Goal: Task Accomplishment & Management: Use online tool/utility

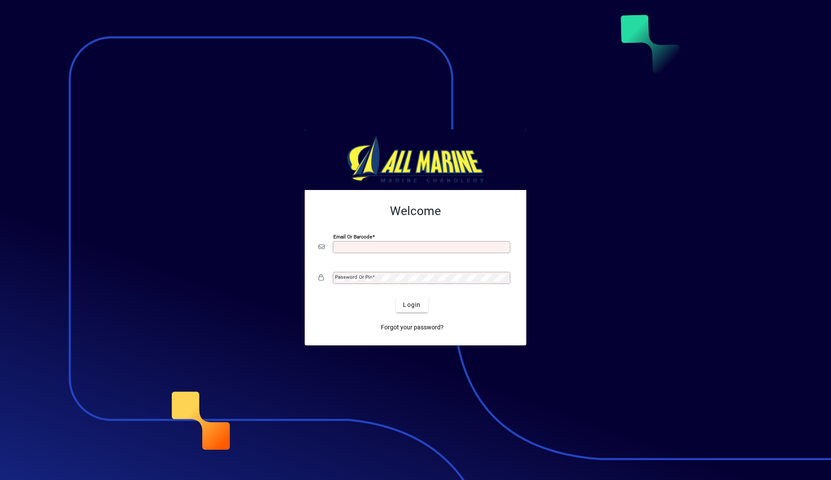
click at [360, 247] on input "Email or Barcode" at bounding box center [422, 247] width 175 height 7
type input "**********"
click at [421, 302] on span "submit" at bounding box center [412, 304] width 32 height 21
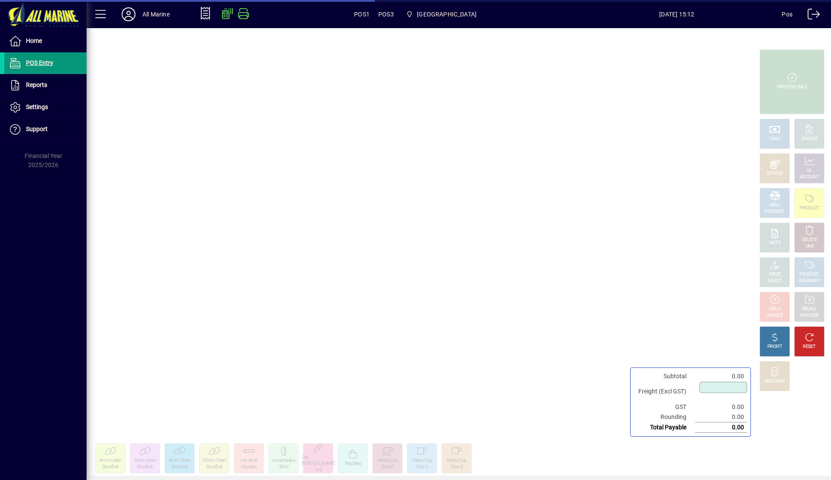
type input "****"
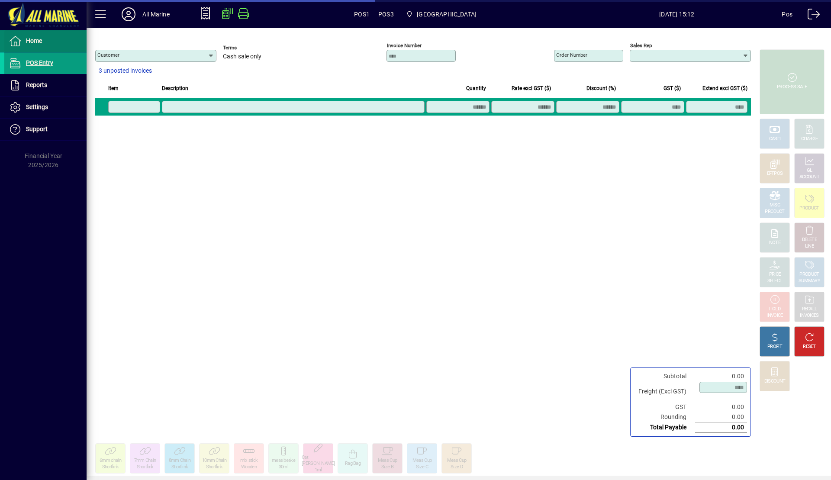
click at [39, 44] on span "Home" at bounding box center [34, 40] width 16 height 7
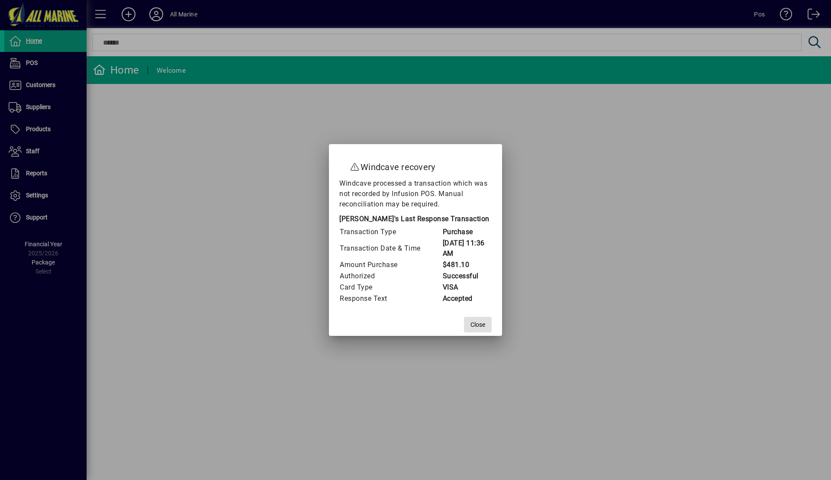
click at [476, 325] on span "Close" at bounding box center [477, 324] width 15 height 9
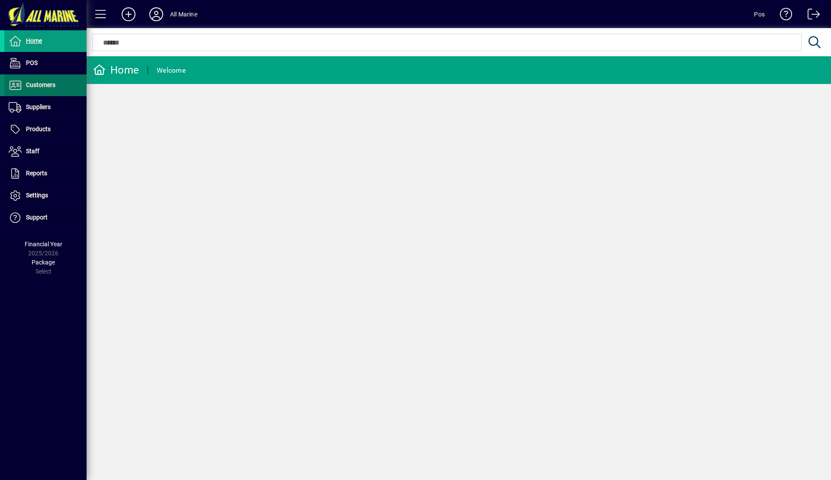
click at [53, 89] on span "Customers" at bounding box center [29, 85] width 51 height 10
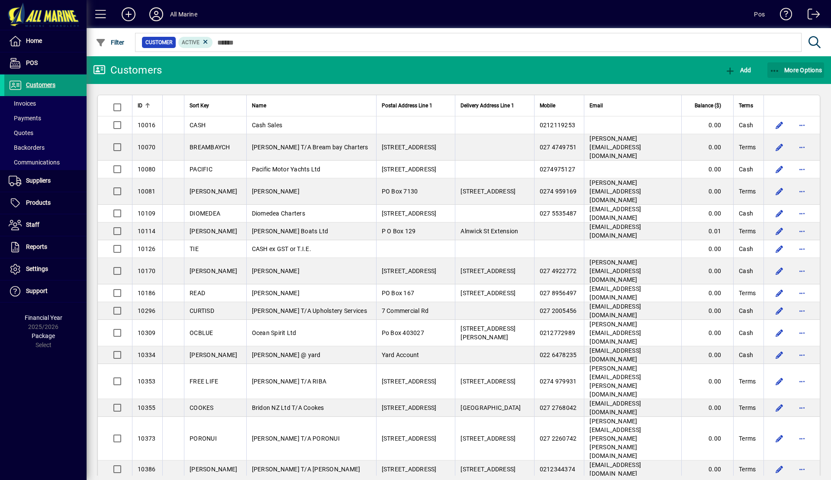
click at [803, 71] on span "More Options" at bounding box center [795, 70] width 53 height 7
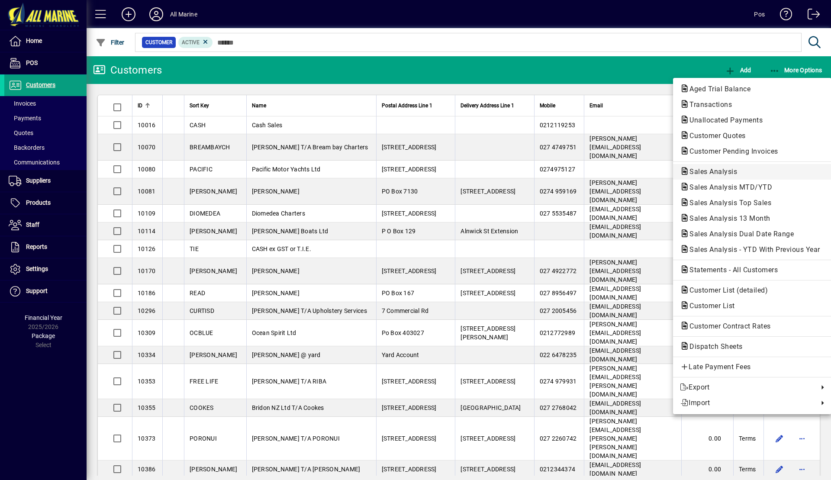
click at [740, 171] on span "Sales Analysis" at bounding box center [710, 171] width 61 height 8
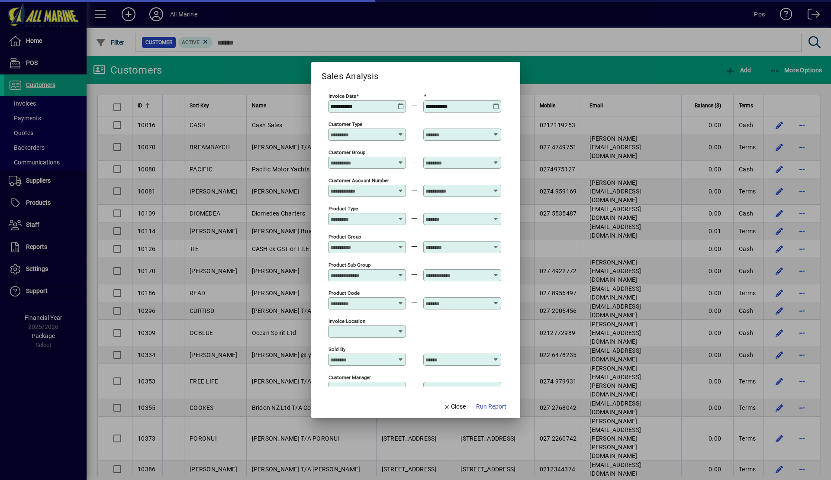
type input "**********"
click at [400, 103] on icon at bounding box center [401, 103] width 6 height 0
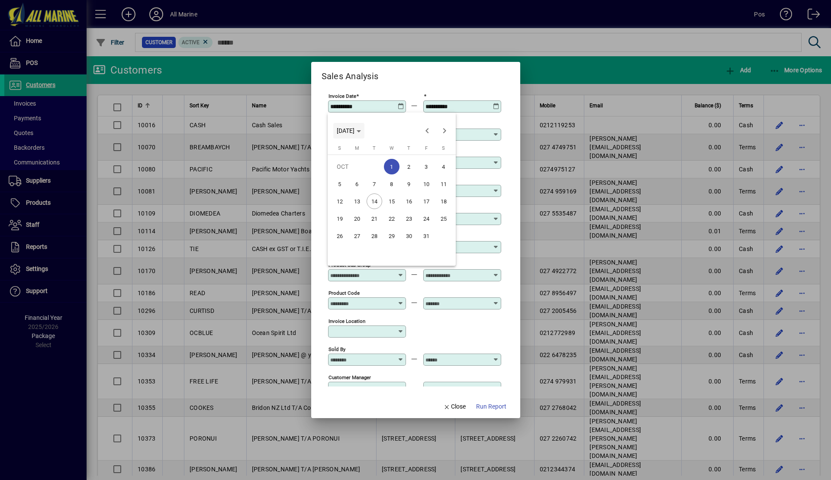
click at [359, 122] on span "Choose month and year" at bounding box center [348, 130] width 31 height 21
click at [347, 197] on span "2024" at bounding box center [345, 192] width 27 height 16
click at [376, 209] on span "OCT" at bounding box center [376, 210] width 27 height 16
click at [373, 183] on span "1" at bounding box center [374, 184] width 16 height 16
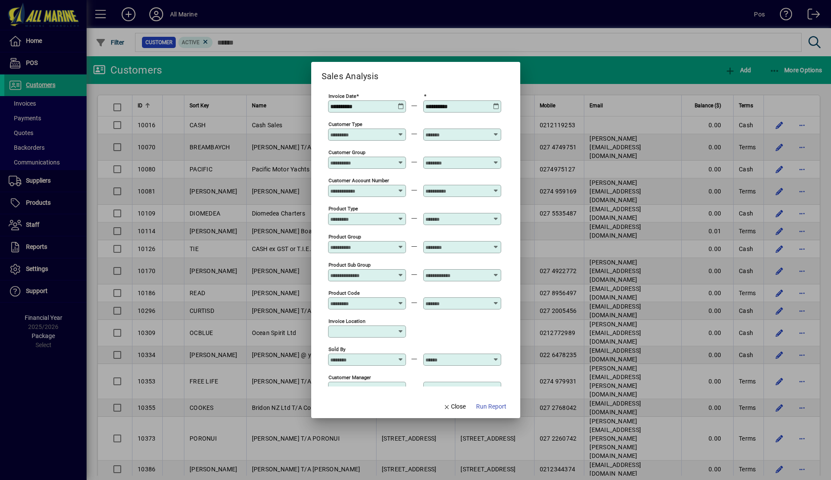
type input "**********"
click at [496, 103] on icon at bounding box center [496, 103] width 6 height 0
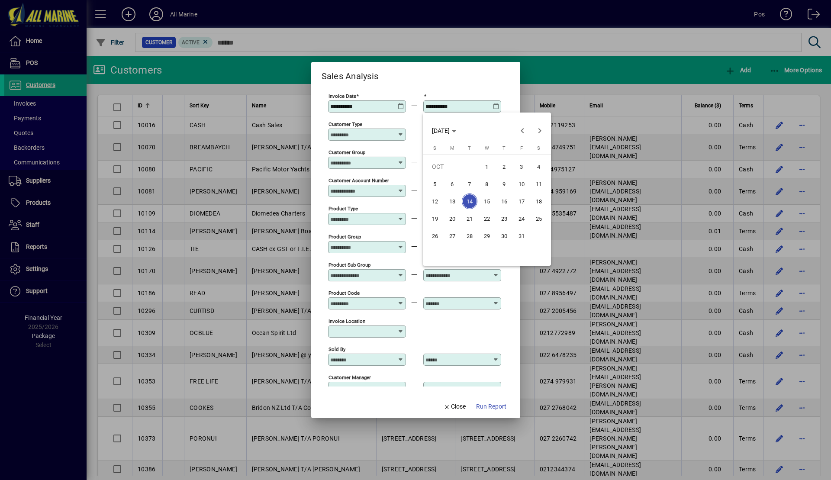
click at [469, 197] on span "14" at bounding box center [470, 201] width 16 height 16
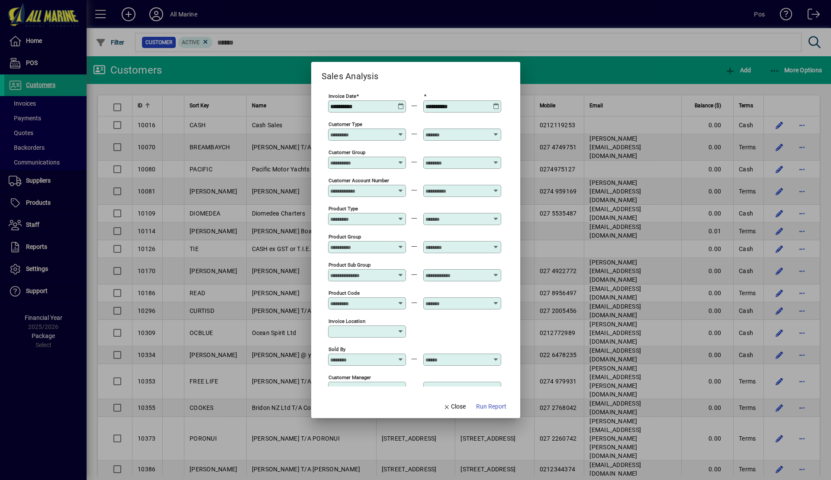
drag, startPoint x: 496, startPoint y: 407, endPoint x: 510, endPoint y: 359, distance: 50.0
click at [496, 407] on span "Run Report" at bounding box center [491, 406] width 30 height 9
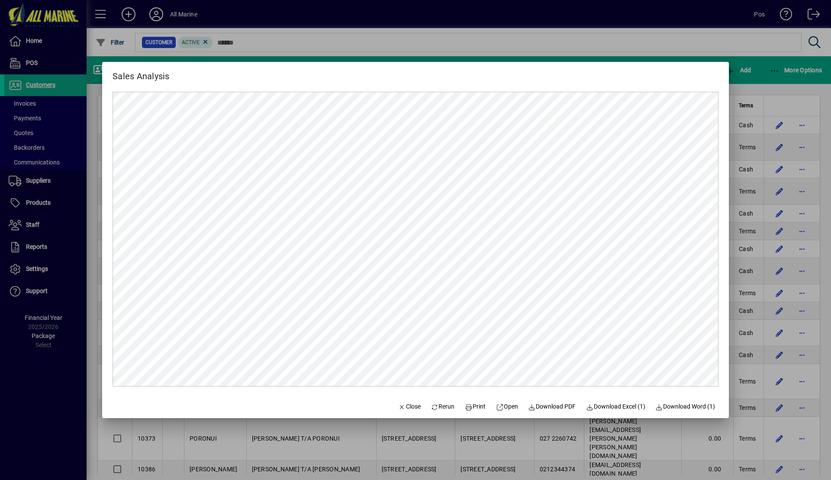
click at [761, 77] on div at bounding box center [415, 240] width 831 height 480
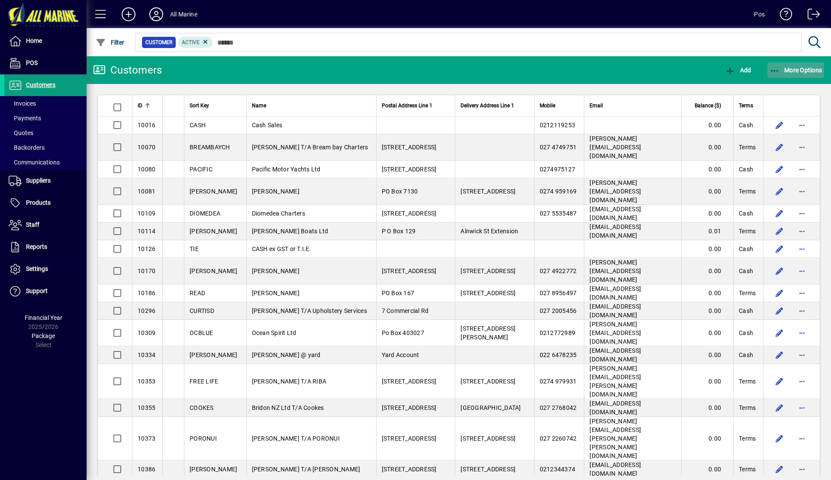
click at [788, 69] on span "More Options" at bounding box center [795, 70] width 53 height 7
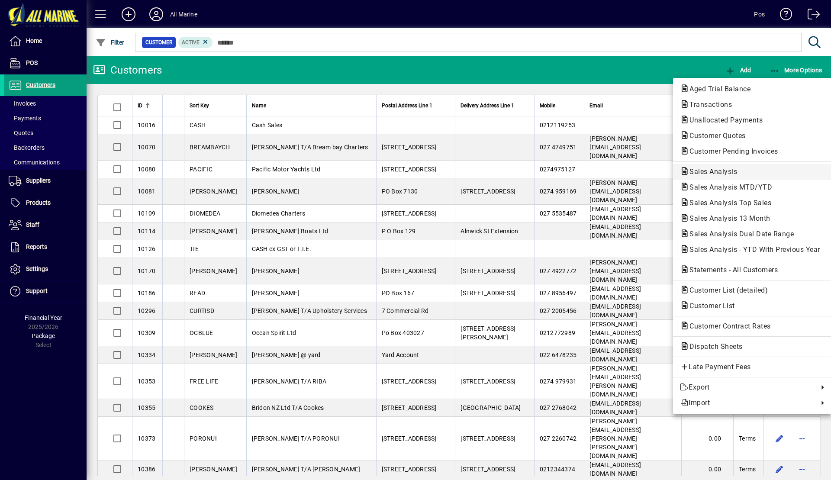
click at [723, 167] on span "Sales Analysis" at bounding box center [752, 172] width 145 height 10
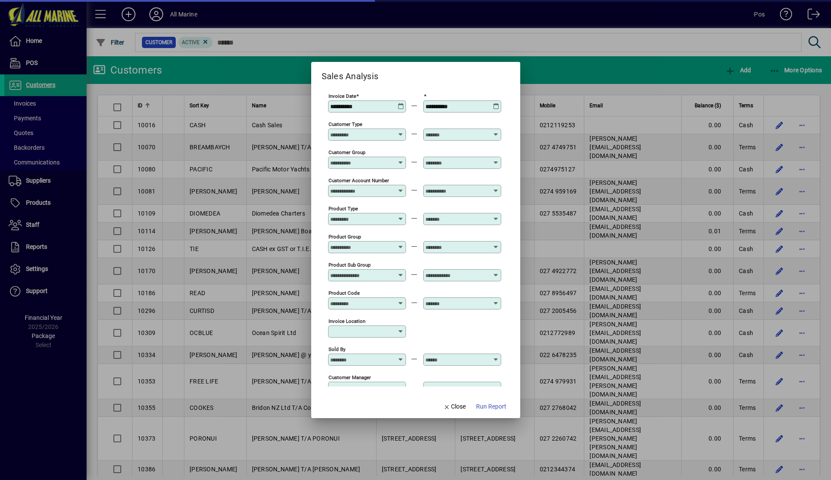
type input "**********"
click at [401, 103] on icon at bounding box center [401, 103] width 6 height 0
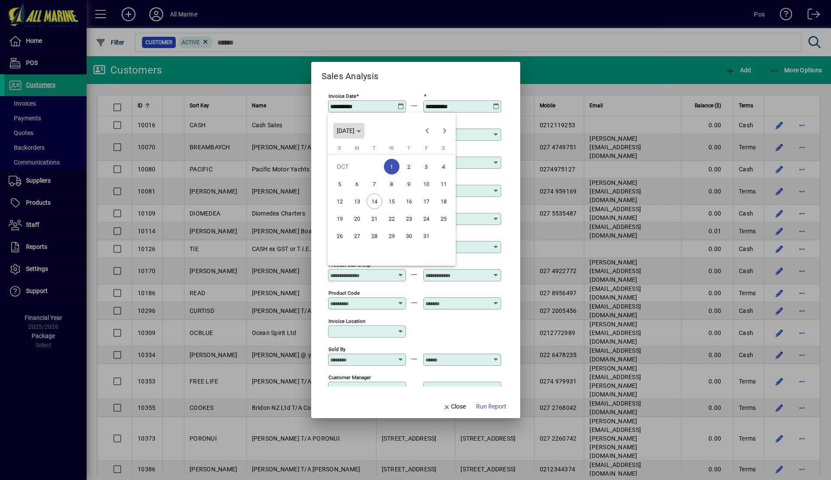
click at [354, 131] on span "WED OCT 01 2025" at bounding box center [346, 130] width 18 height 7
click at [341, 192] on span "2024" at bounding box center [345, 192] width 27 height 16
click at [375, 209] on span "OCT" at bounding box center [376, 210] width 27 height 16
click at [371, 182] on span "1" at bounding box center [374, 184] width 16 height 16
type input "**********"
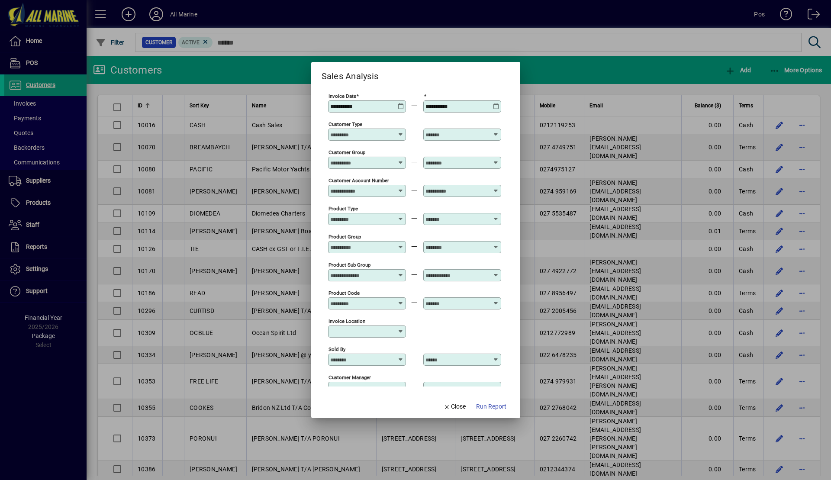
click at [496, 103] on icon at bounding box center [496, 103] width 6 height 0
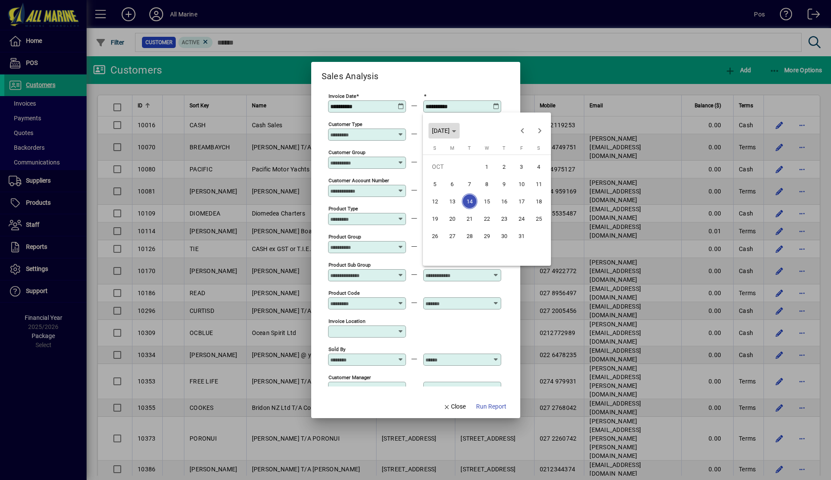
click at [450, 133] on span "TUE OCT 14 2025" at bounding box center [441, 130] width 18 height 7
click at [442, 193] on span "2024" at bounding box center [440, 192] width 27 height 16
click at [475, 212] on span "OCT" at bounding box center [471, 210] width 27 height 16
click at [451, 218] on span "14" at bounding box center [452, 219] width 16 height 16
type input "**********"
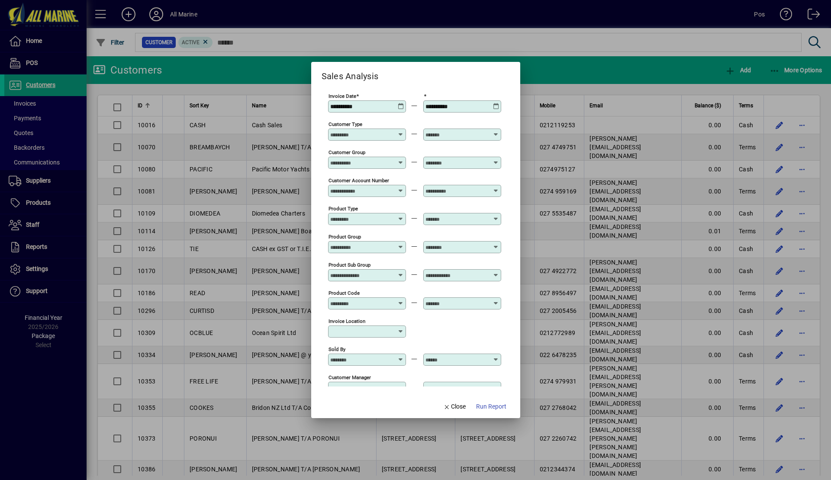
drag, startPoint x: 500, startPoint y: 408, endPoint x: 509, endPoint y: 302, distance: 106.4
click at [500, 406] on span "Run Report" at bounding box center [491, 406] width 30 height 9
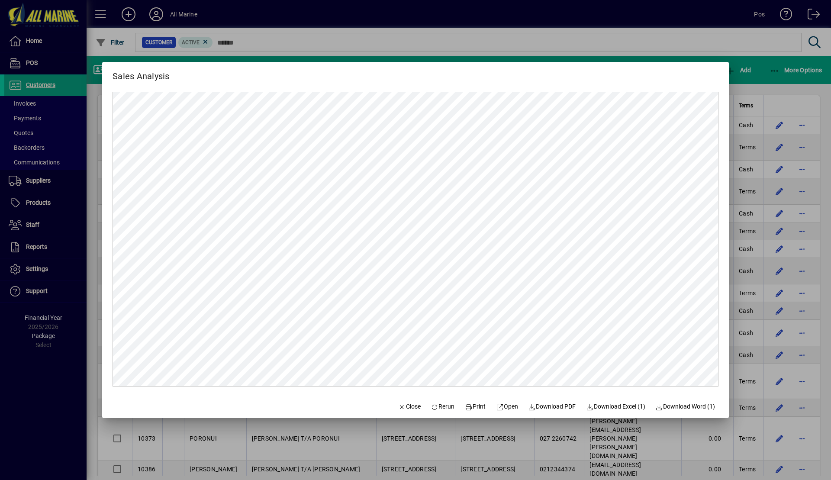
click at [769, 79] on div at bounding box center [415, 240] width 831 height 480
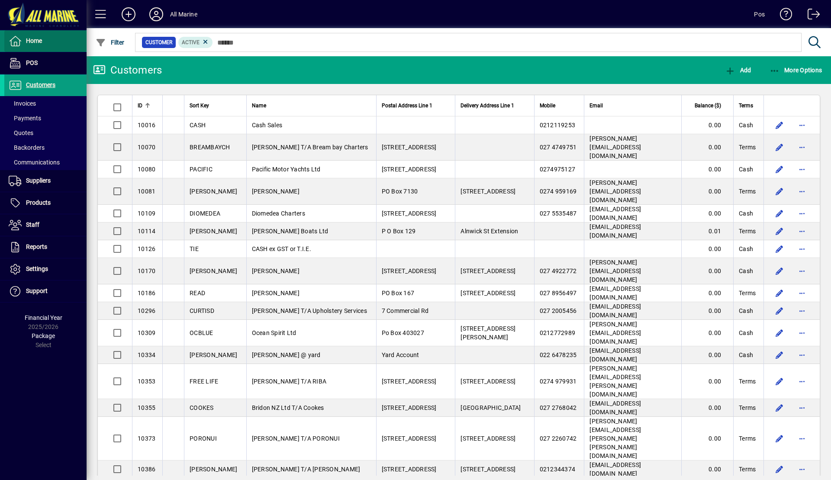
click at [45, 39] on span at bounding box center [45, 41] width 82 height 21
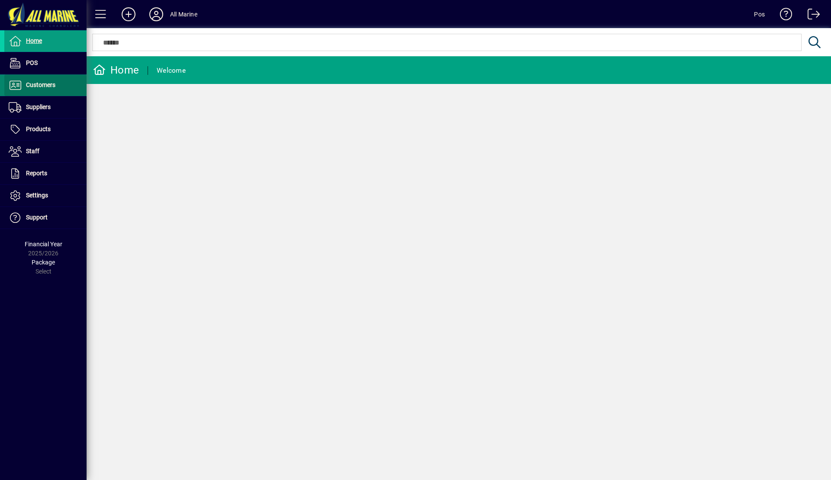
click at [42, 86] on span "Customers" at bounding box center [40, 84] width 29 height 7
